Goal: Task Accomplishment & Management: Use online tool/utility

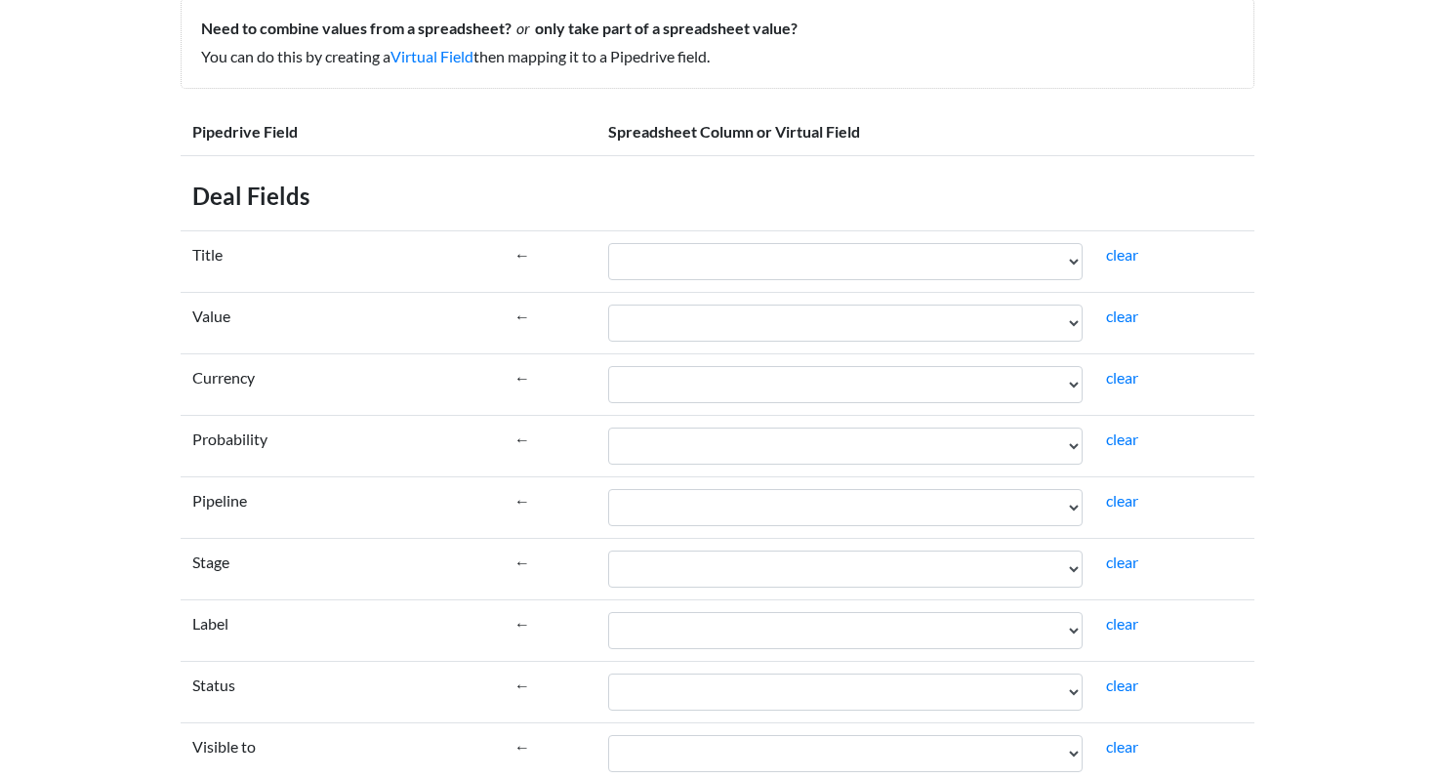
scroll to position [230, 0]
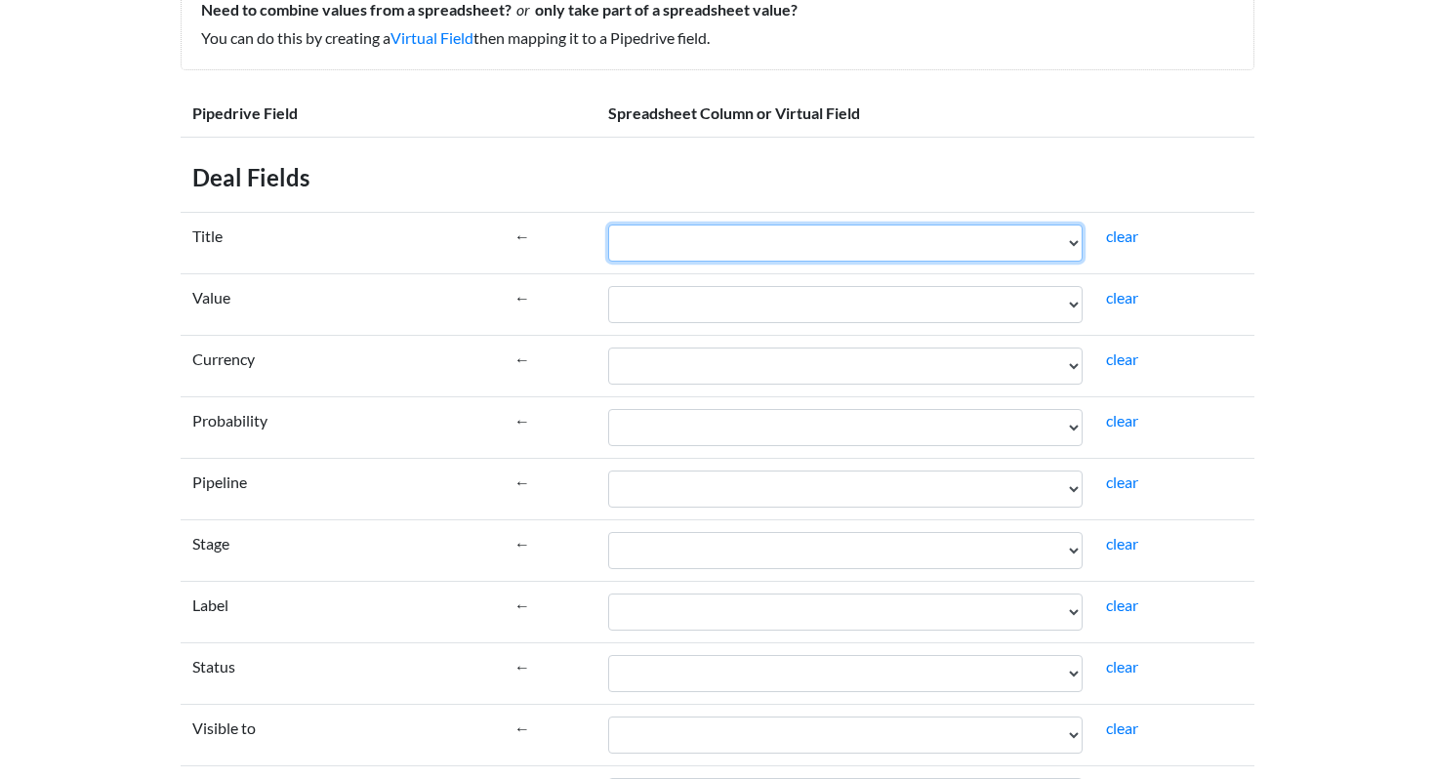
click at [664, 255] on select "Date Channel Team member Pipeline Company Website Name Link/Email Message Notes" at bounding box center [845, 243] width 475 height 37
click at [651, 245] on select "Date Channel Team member Pipeline Company Website Name Link/Email Message Notes" at bounding box center [845, 243] width 475 height 37
select select "cr_751009"
click at [608, 225] on select "Date Channel Team member Pipeline Company Website Name Link/Email Message Notes" at bounding box center [845, 243] width 475 height 37
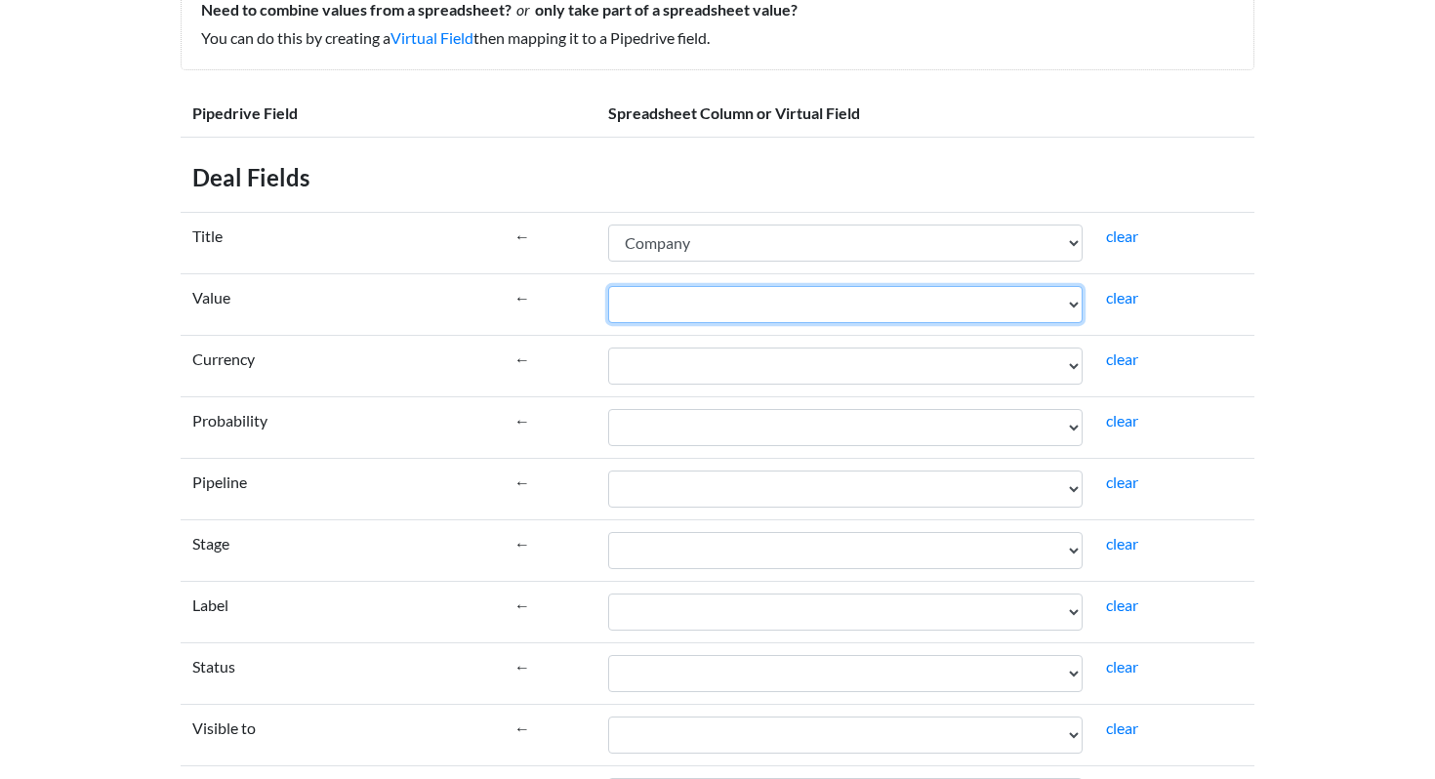
click at [721, 307] on select "Date Channel Team member Pipeline Company Website Name Link/Email Message Notes" at bounding box center [845, 304] width 475 height 37
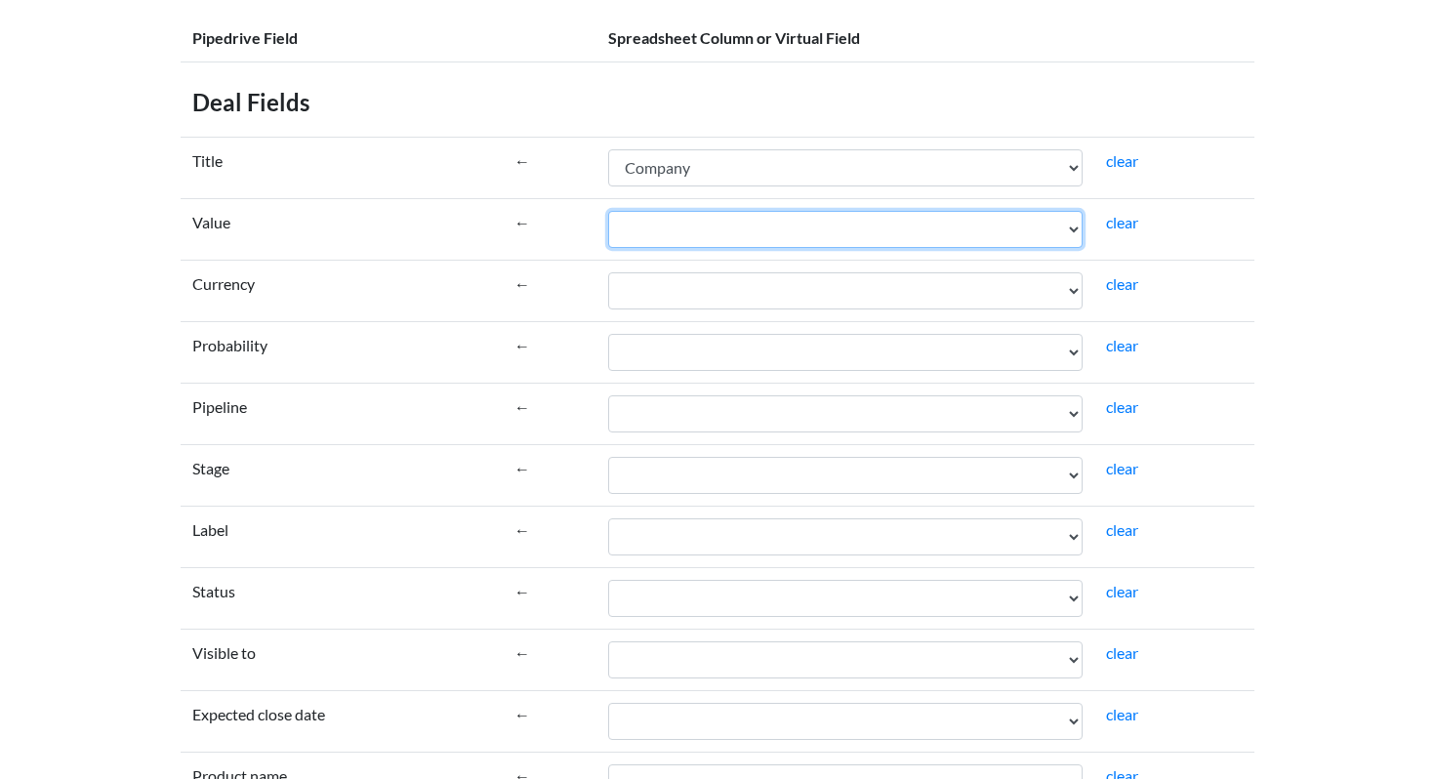
scroll to position [307, 0]
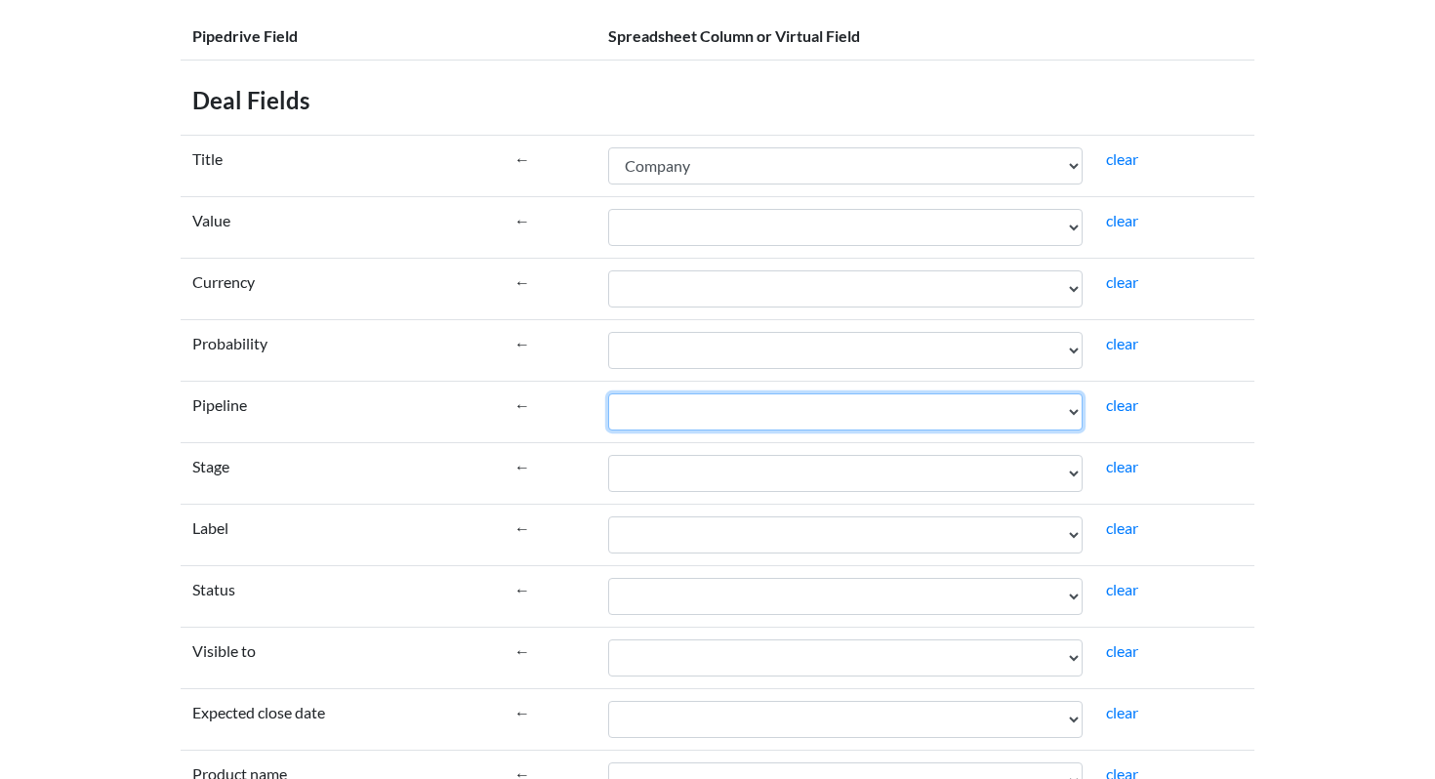
click at [656, 405] on select "Date Channel Team member Pipeline Company Website Name Link/Email Message Notes" at bounding box center [845, 411] width 475 height 37
select select "cr_751008"
click at [608, 393] on select "Date Channel Team member Pipeline Company Website Name Link/Email Message Notes" at bounding box center [845, 411] width 475 height 37
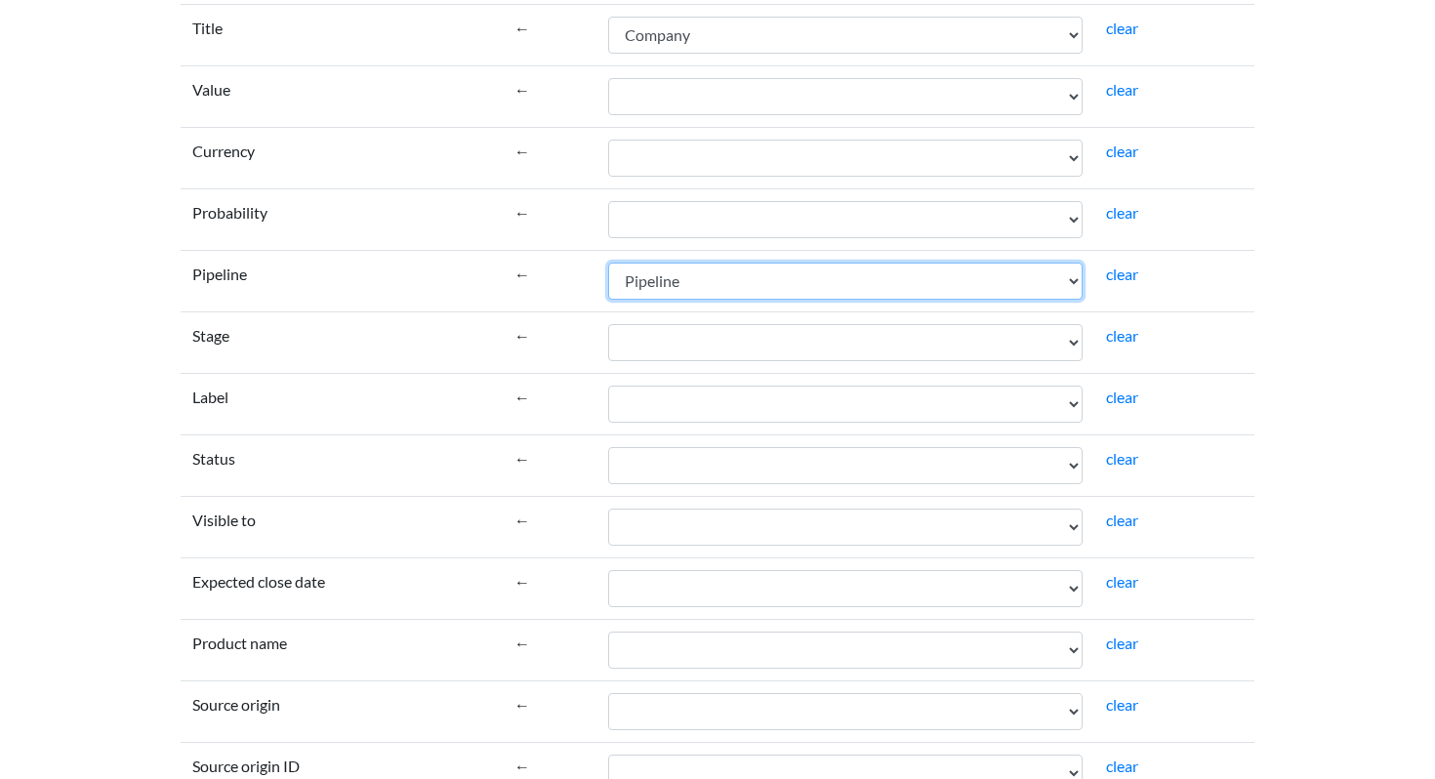
scroll to position [440, 0]
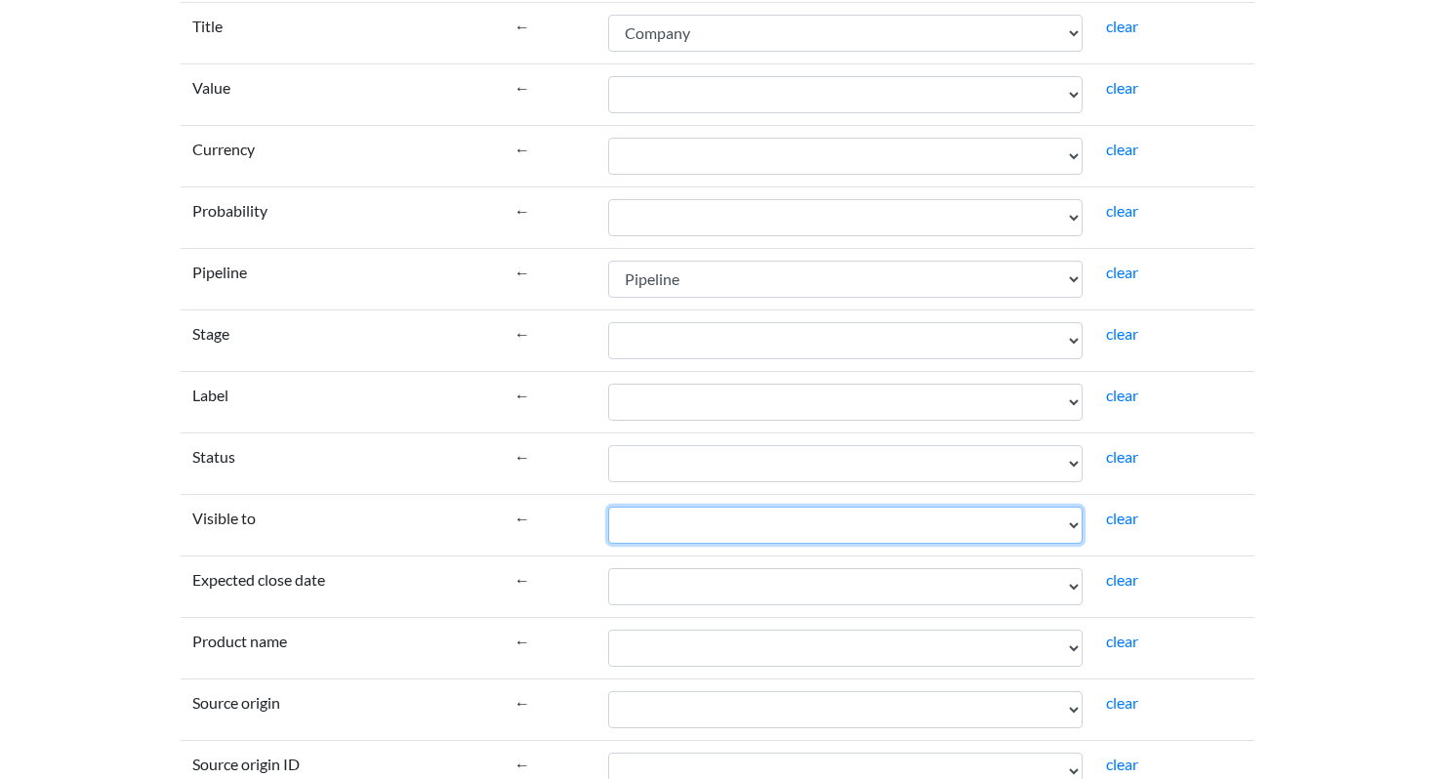
click at [684, 515] on select "Date Channel Team member Pipeline Company Website Name Link/Email Message Notes" at bounding box center [845, 525] width 475 height 37
click at [676, 505] on td "Date Channel Team member Pipeline Company Website Name Link/Email Message Notes" at bounding box center [845, 524] width 499 height 61
click at [676, 522] on select "Date Channel Team member Pipeline Company Website Name Link/Email Message Notes" at bounding box center [845, 525] width 475 height 37
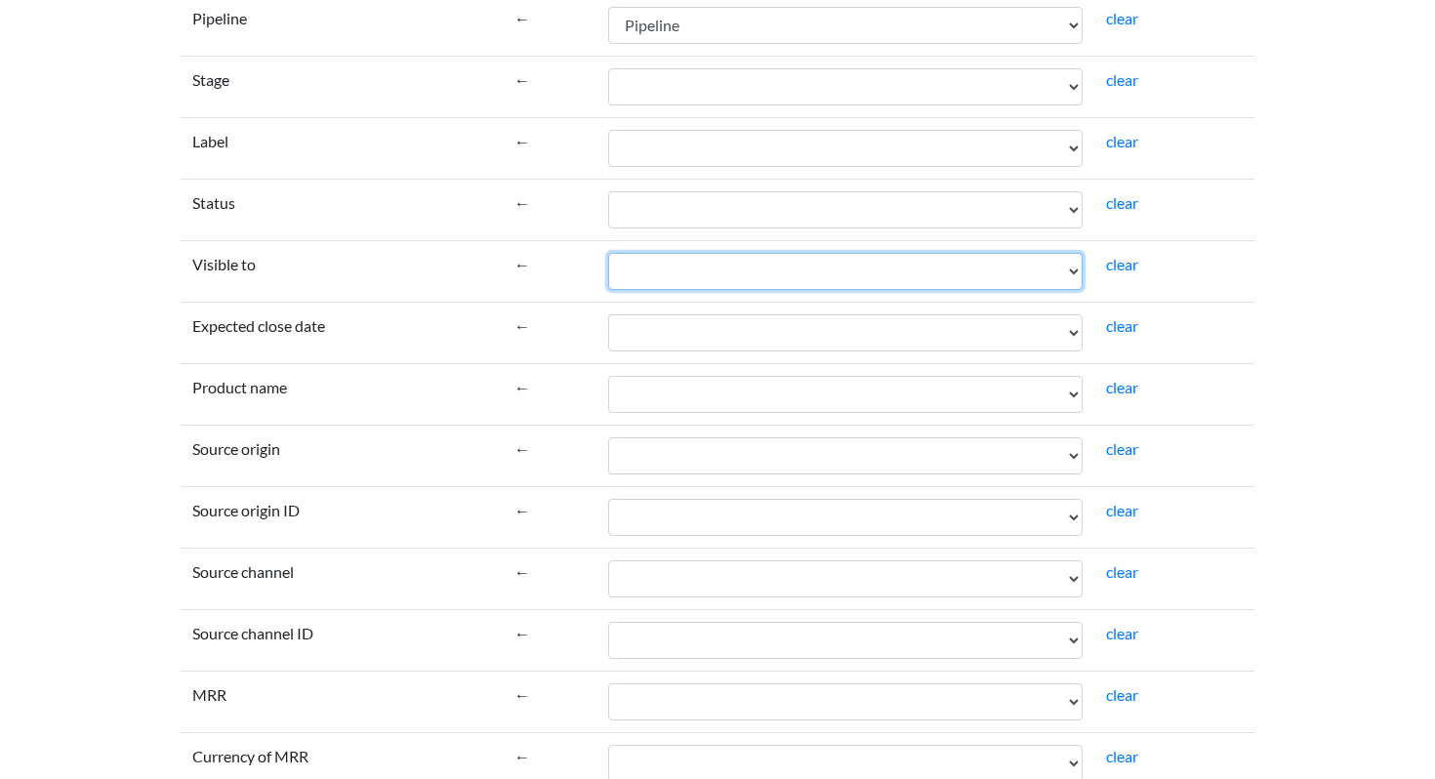
scroll to position [0, 0]
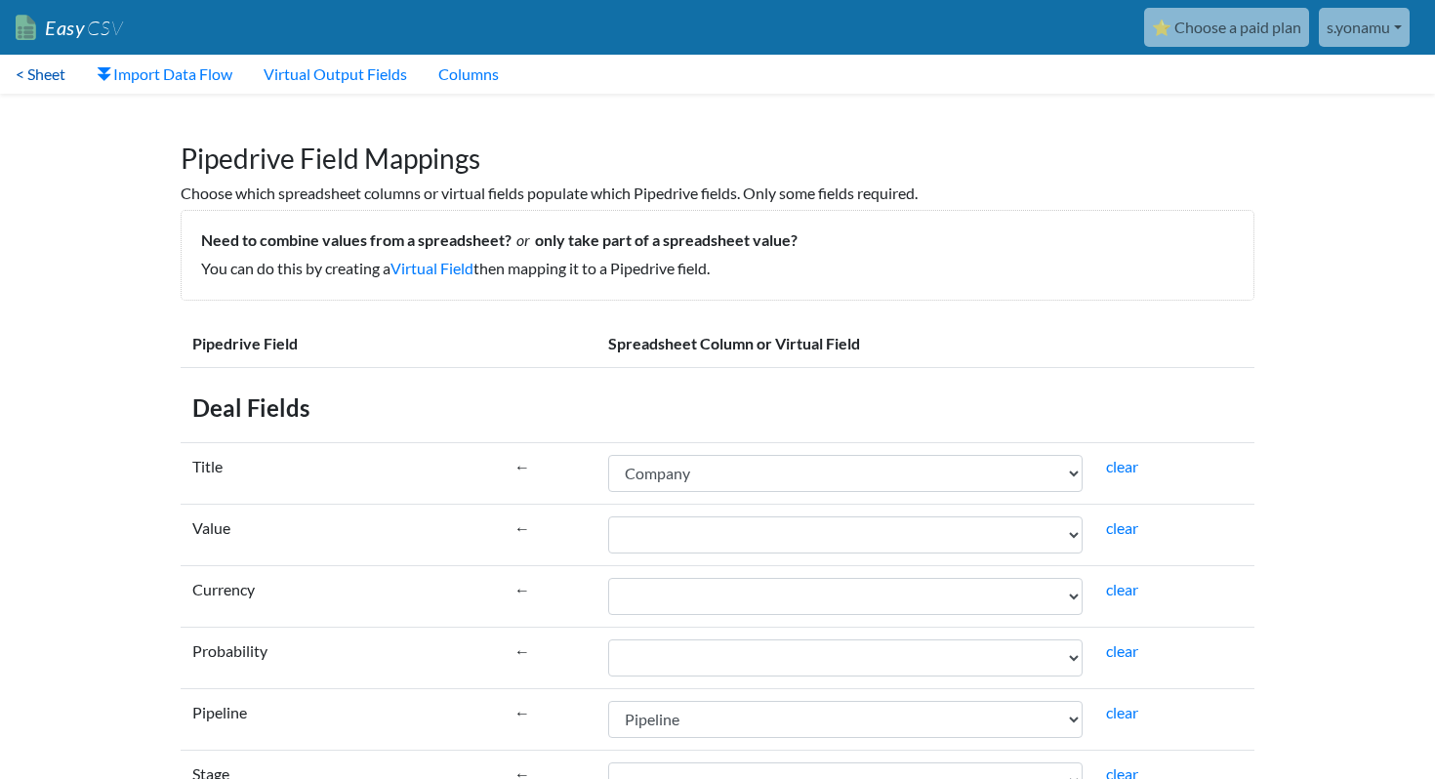
click at [49, 80] on link "< Sheet" at bounding box center [40, 74] width 81 height 39
click at [44, 78] on link "< Sheet" at bounding box center [40, 74] width 81 height 39
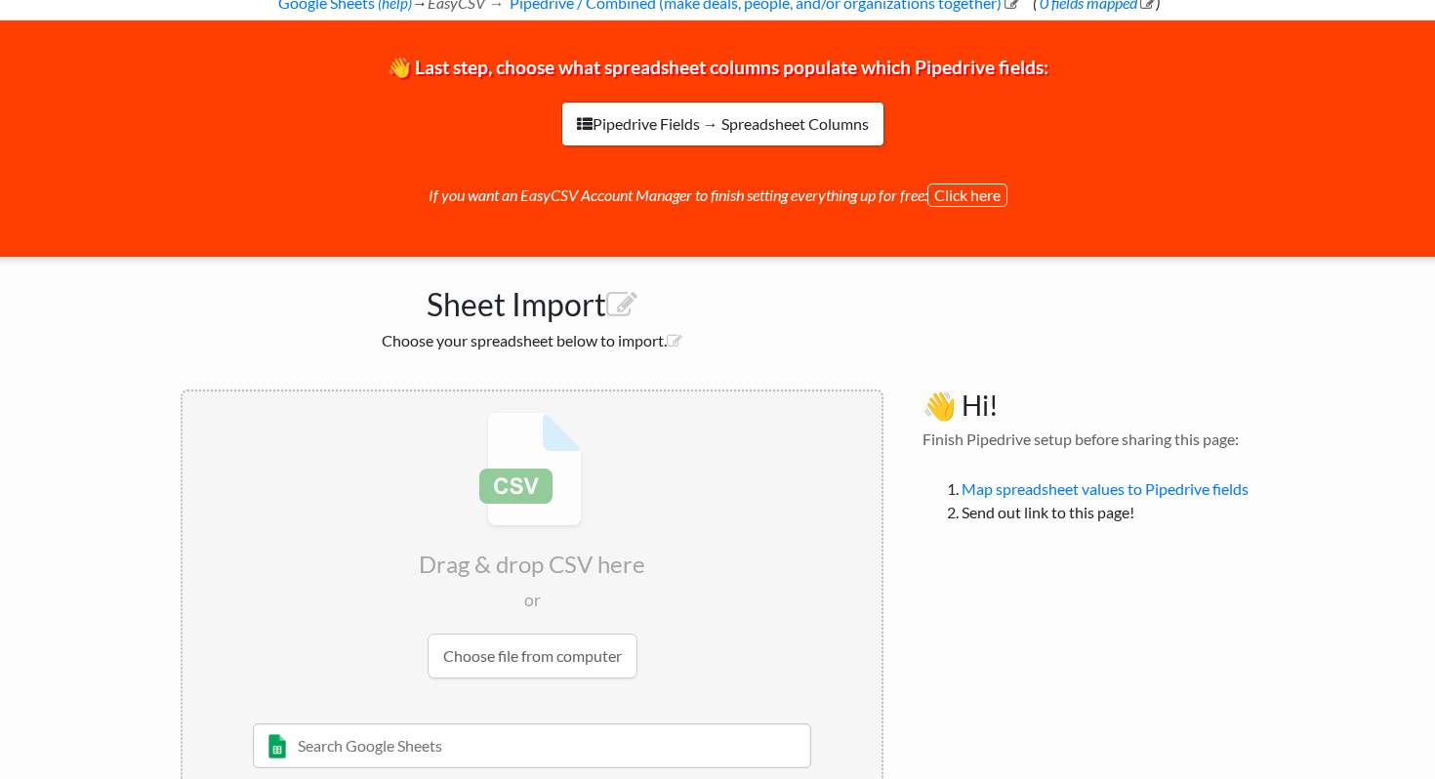
scroll to position [174, 0]
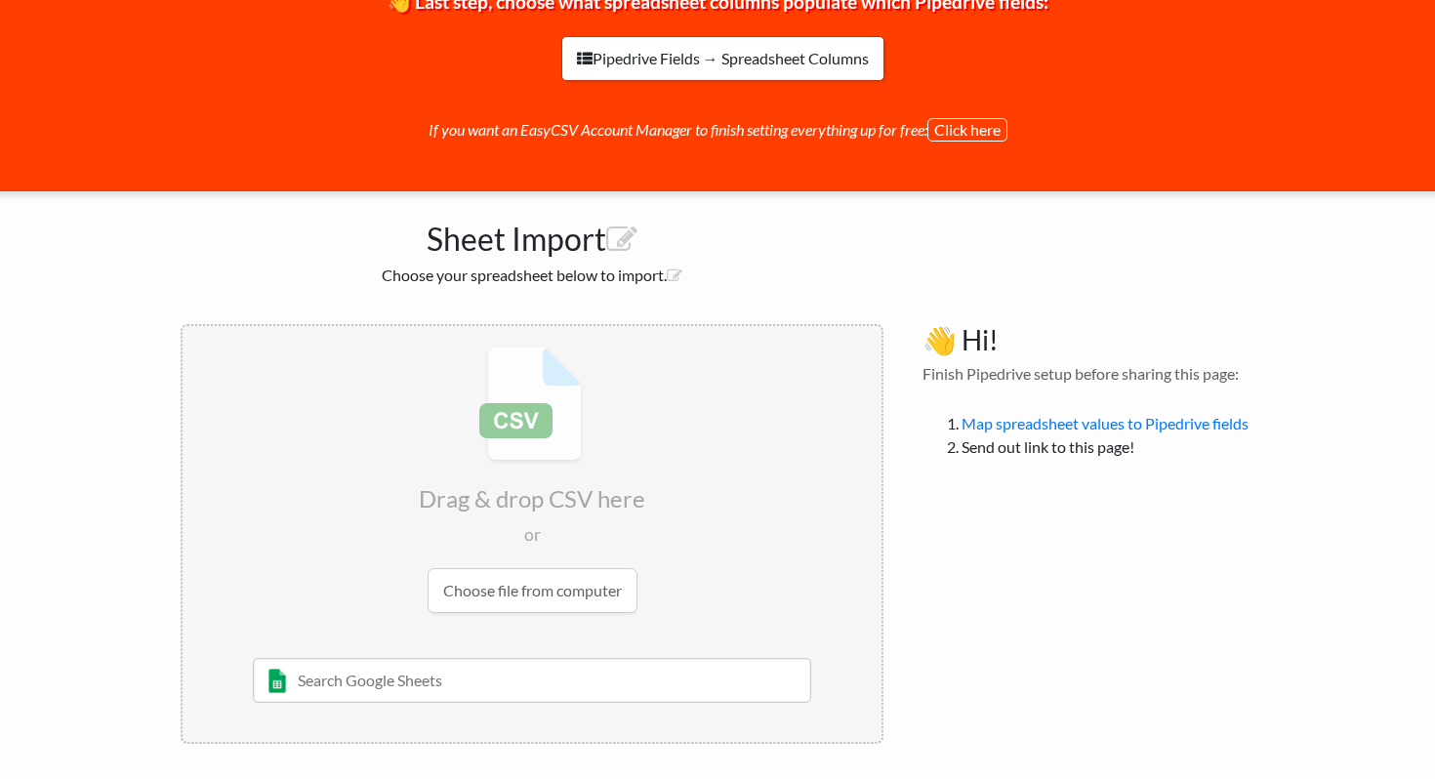
click at [527, 677] on input "text" at bounding box center [532, 680] width 559 height 45
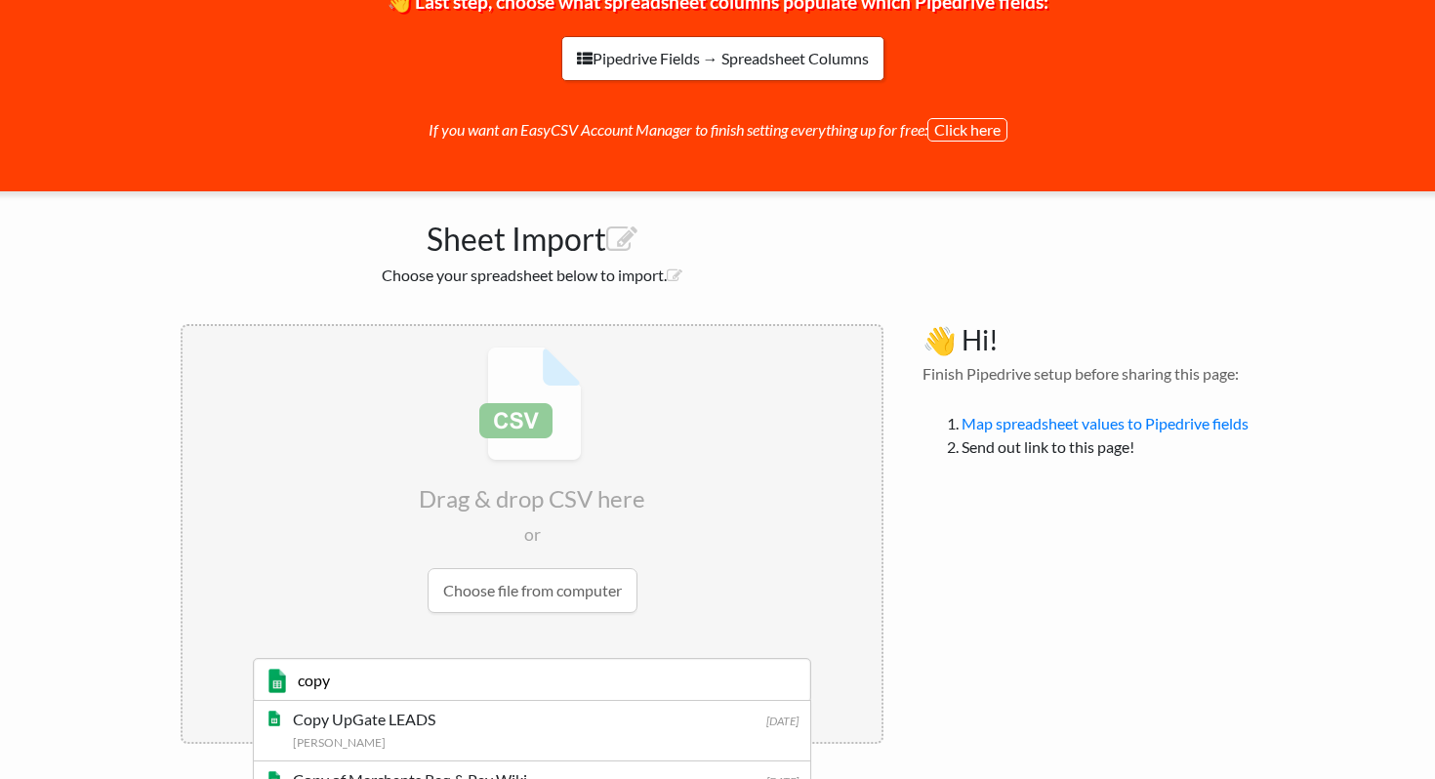
scroll to position [277, 0]
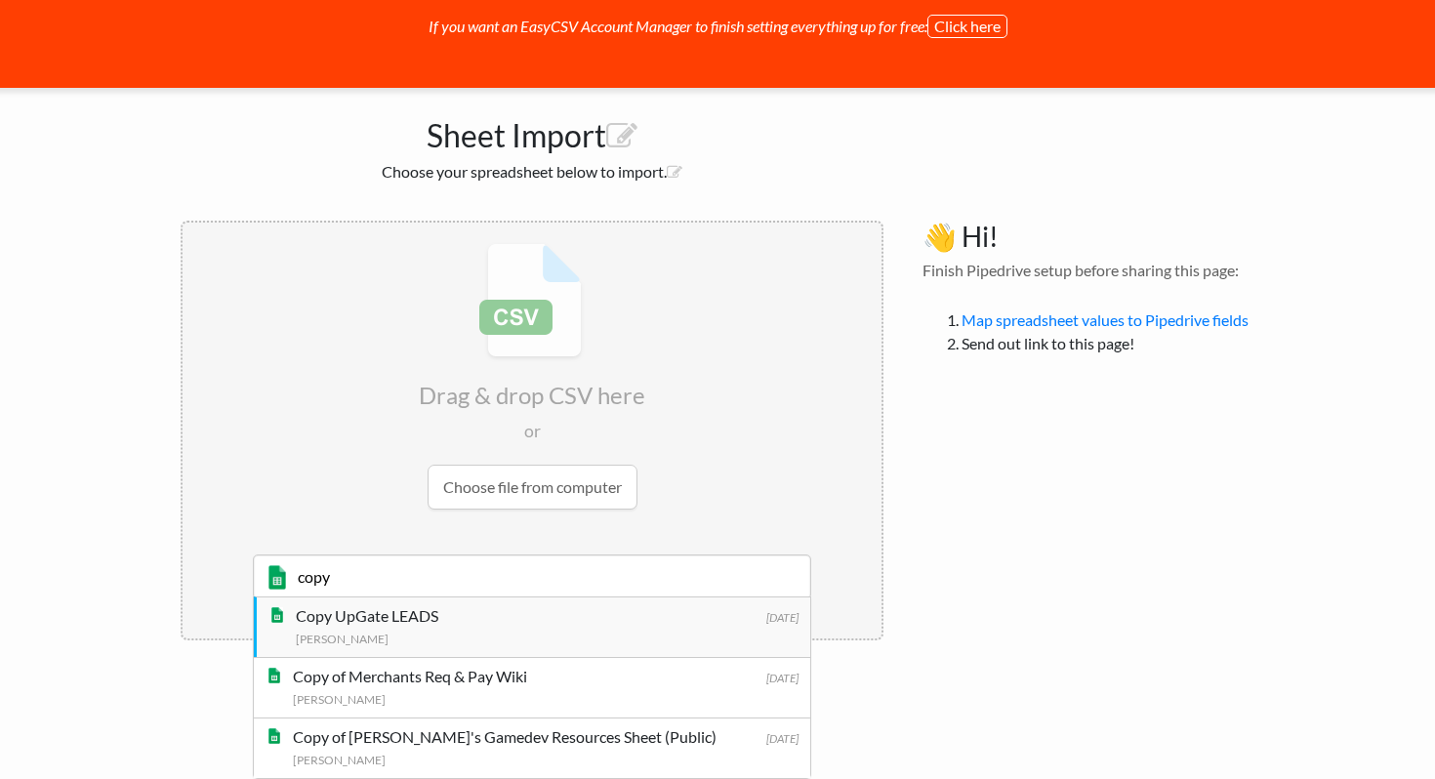
type input "copy"
click at [451, 626] on div "Copy UpGate LEADS" at bounding box center [548, 615] width 504 height 23
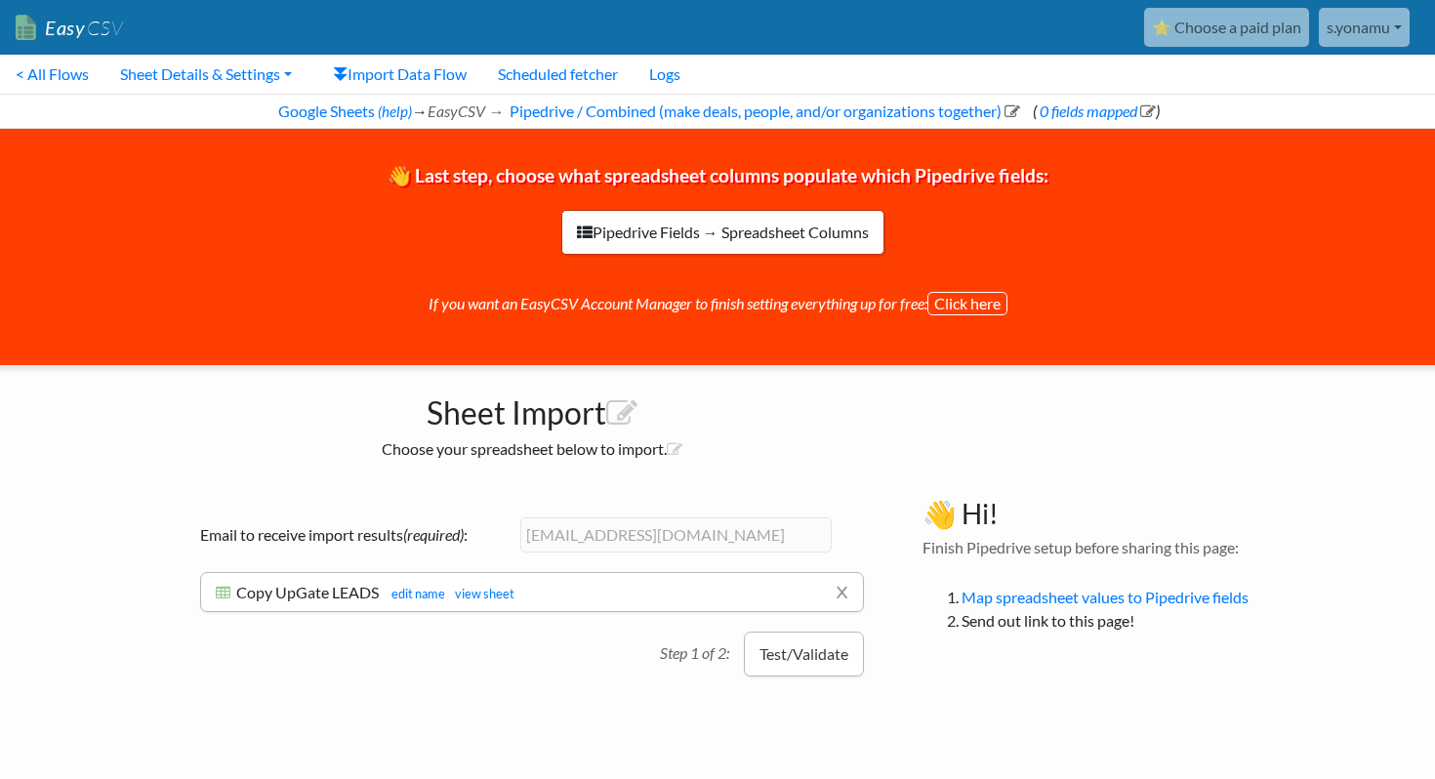
click at [768, 663] on button "Test/Validate" at bounding box center [804, 654] width 120 height 45
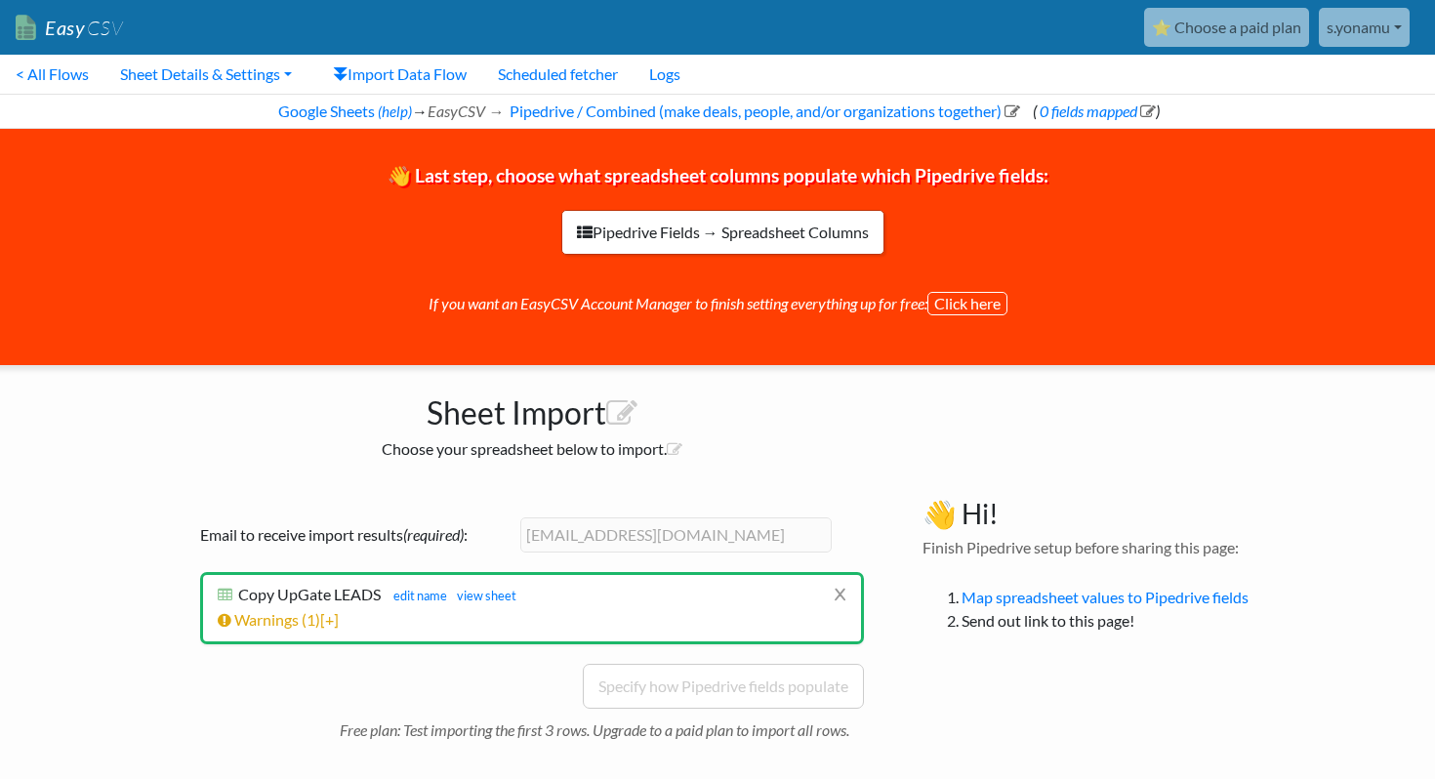
scroll to position [14, 0]
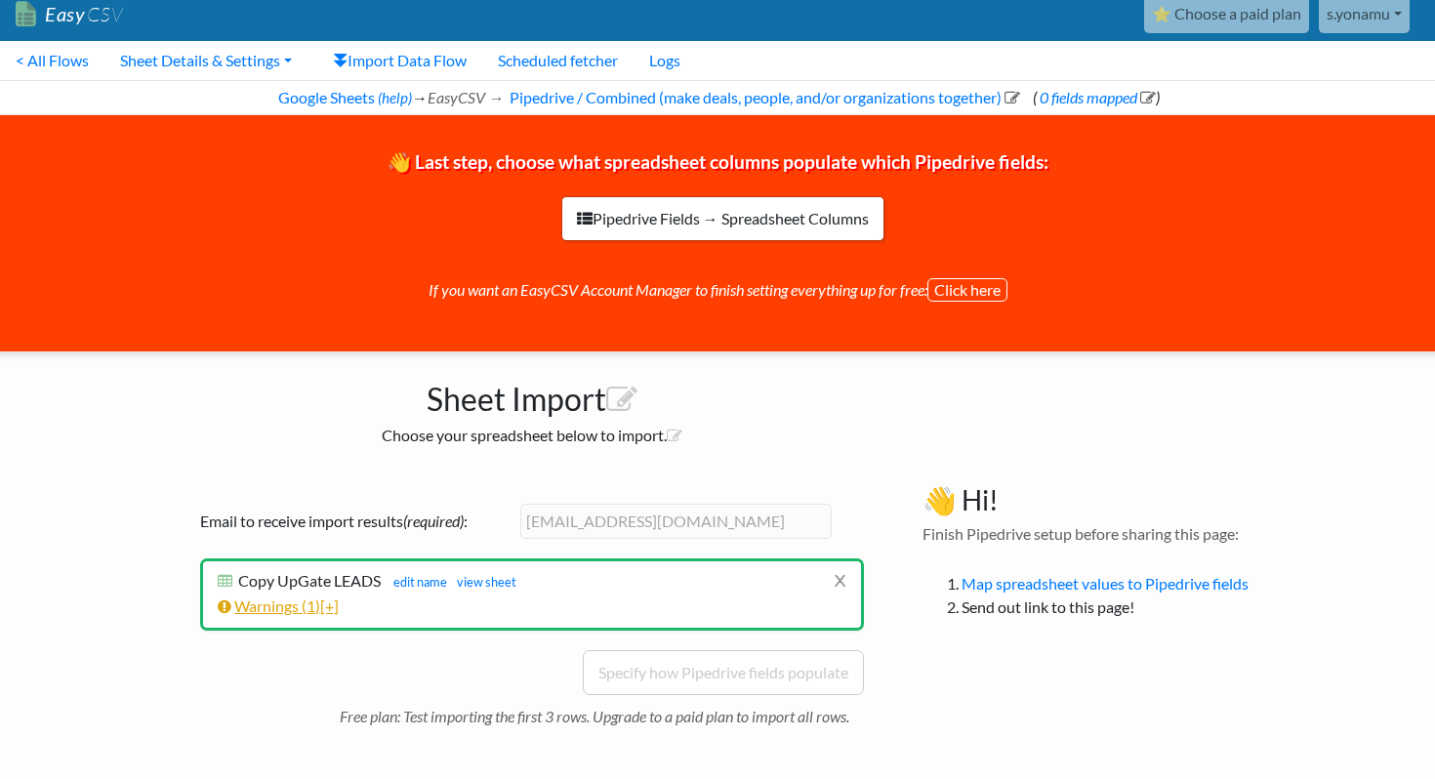
click at [311, 610] on span "1" at bounding box center [311, 605] width 9 height 19
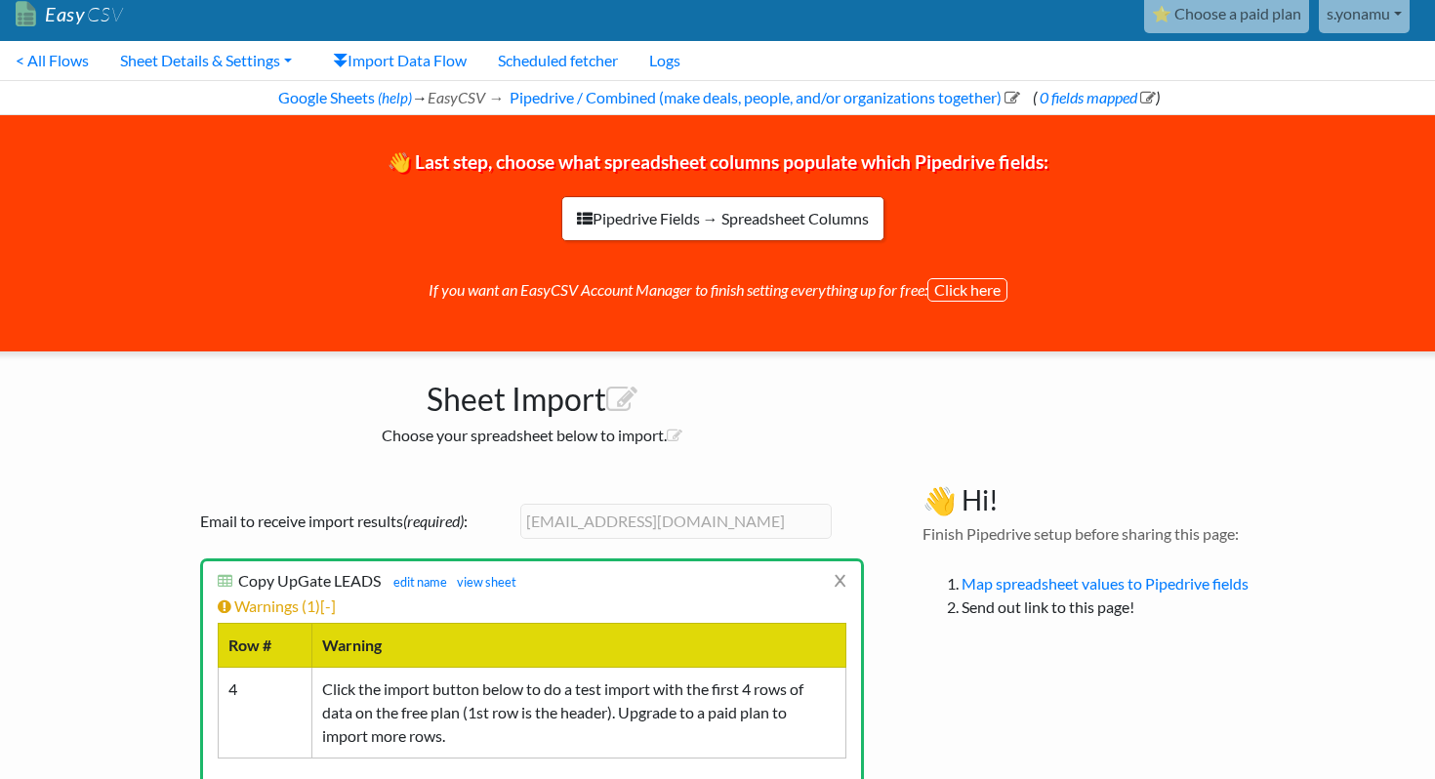
scroll to position [174, 0]
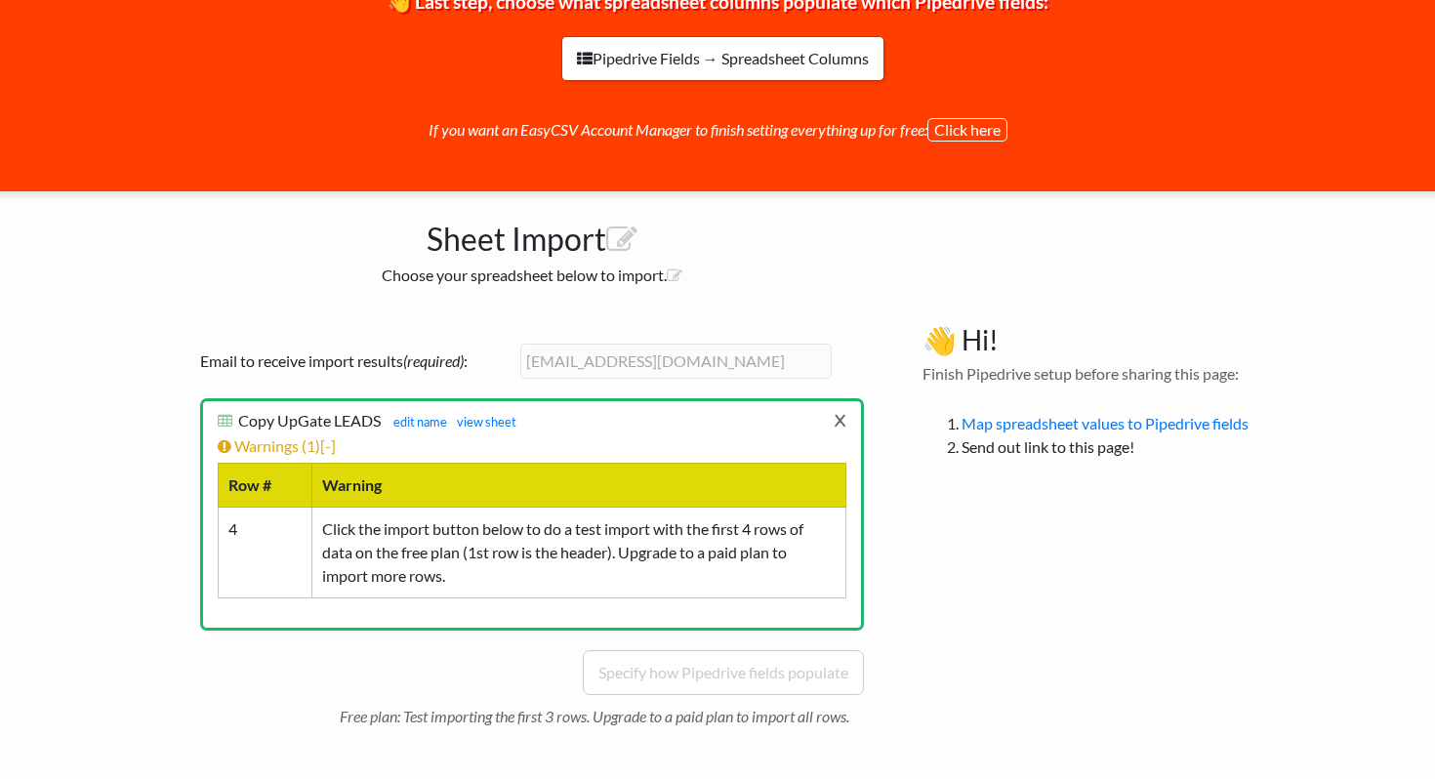
click at [842, 421] on link "x" at bounding box center [840, 419] width 13 height 37
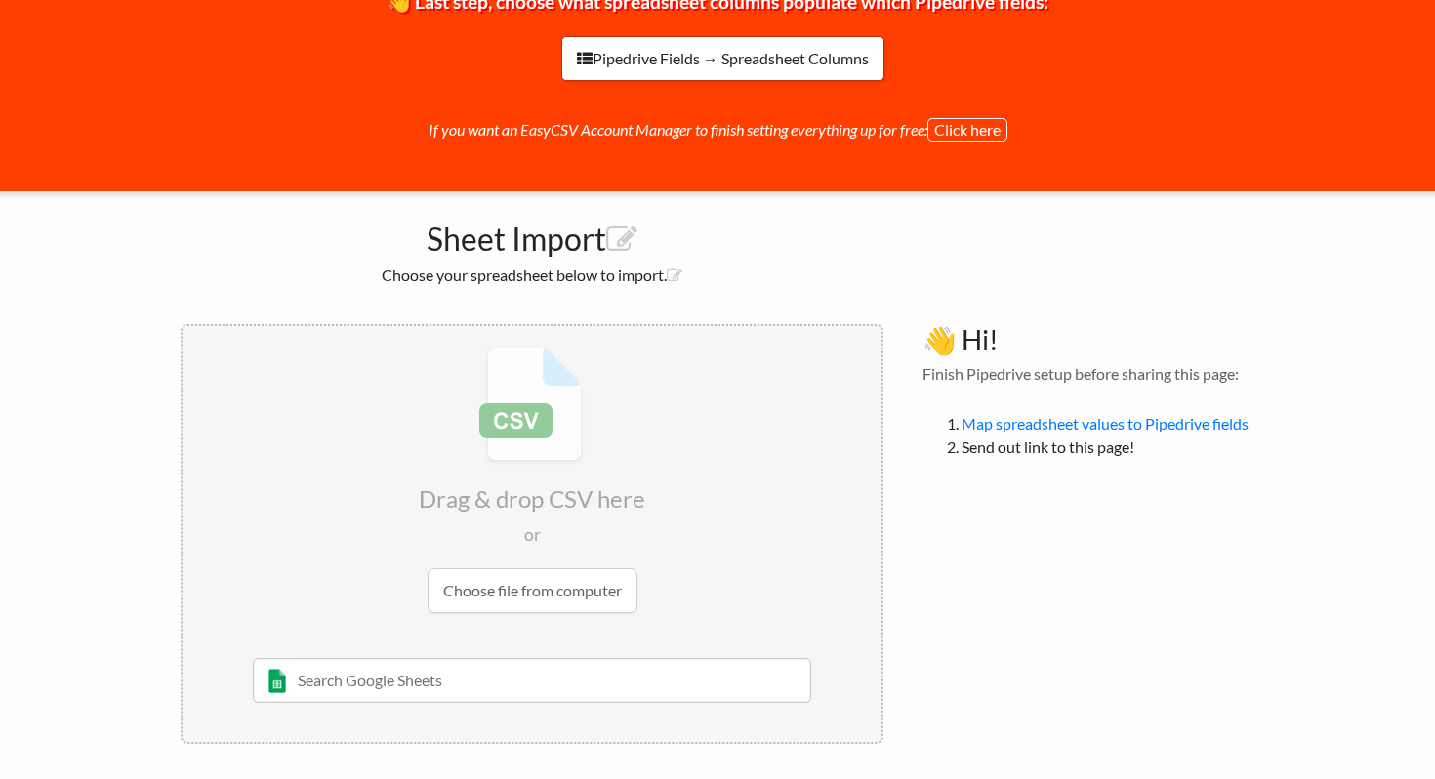
scroll to position [0, 0]
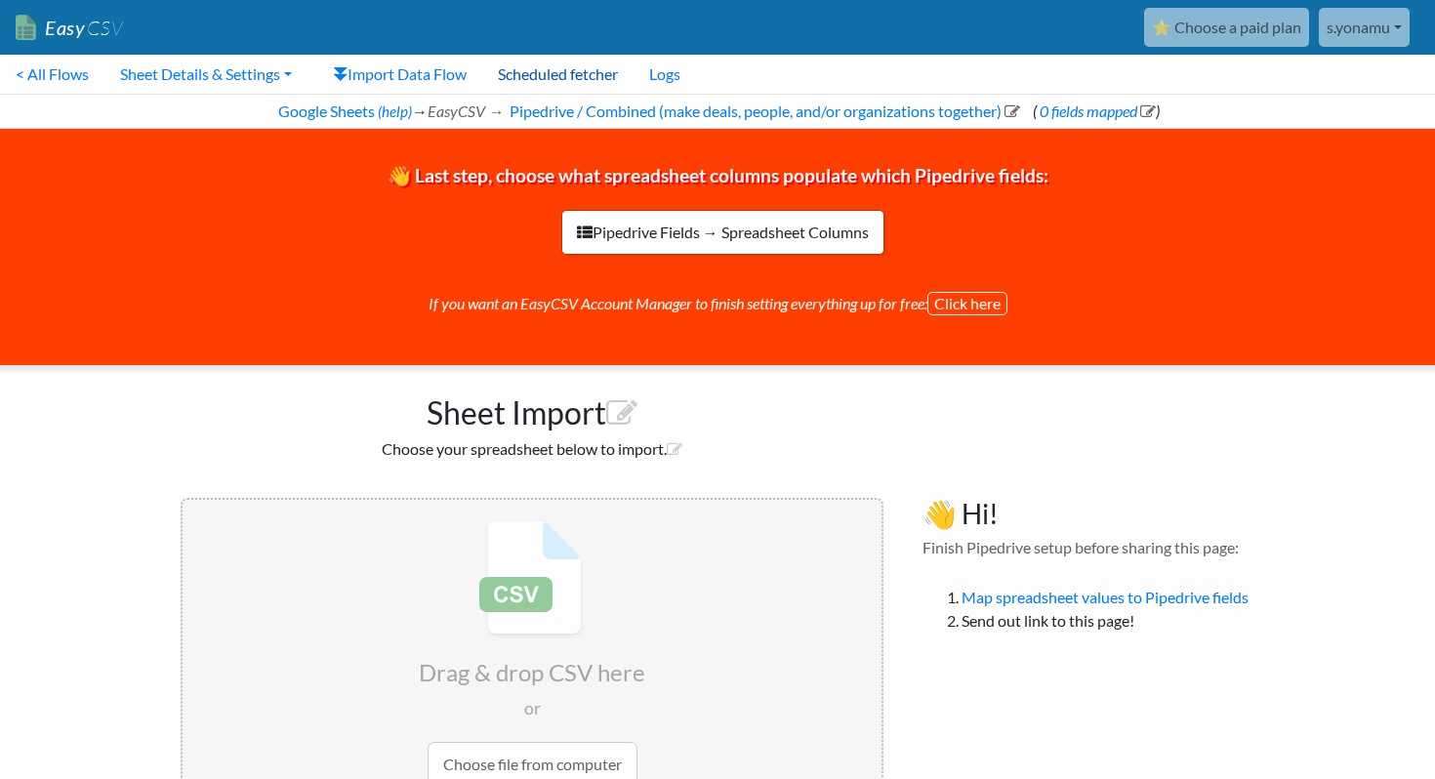
click at [545, 69] on link "Scheduled fetcher" at bounding box center [557, 74] width 151 height 39
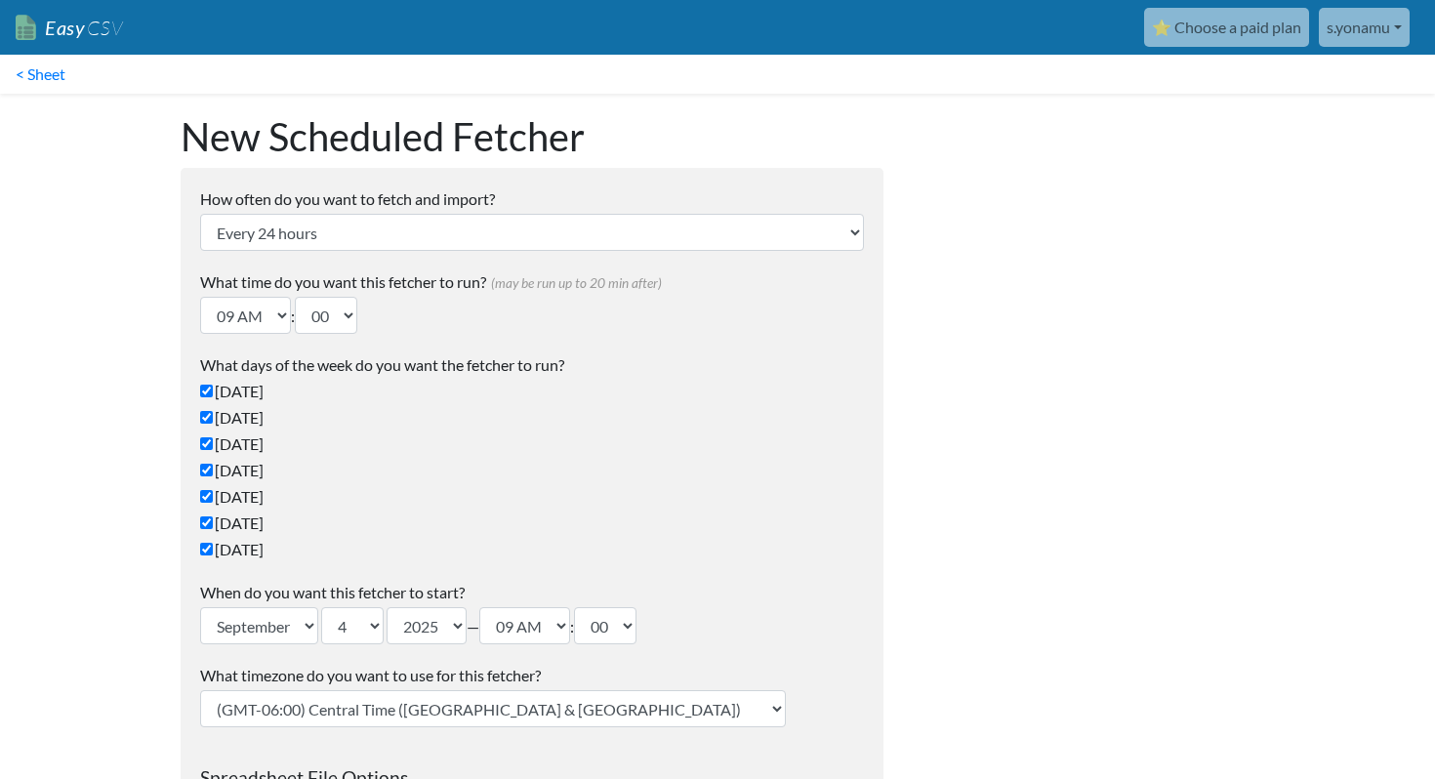
click at [1191, 29] on link "⭐ Choose a paid plan" at bounding box center [1226, 27] width 165 height 39
